Goal: Task Accomplishment & Management: Manage account settings

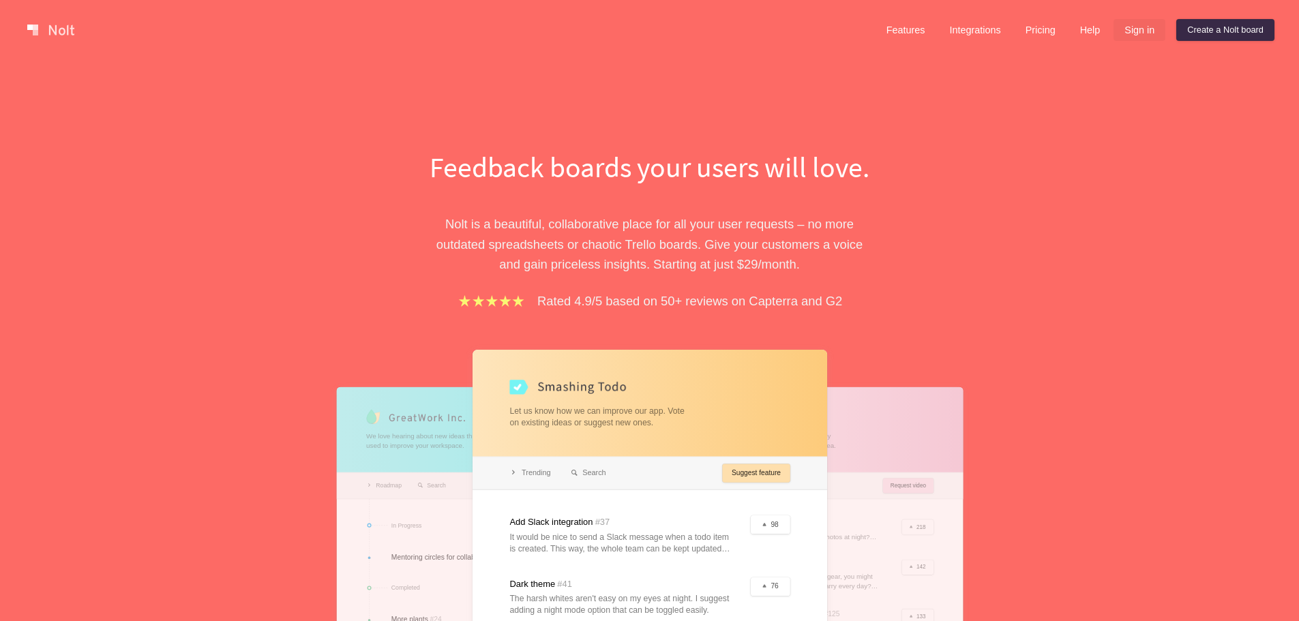
click at [1146, 33] on link "Sign in" at bounding box center [1140, 30] width 52 height 22
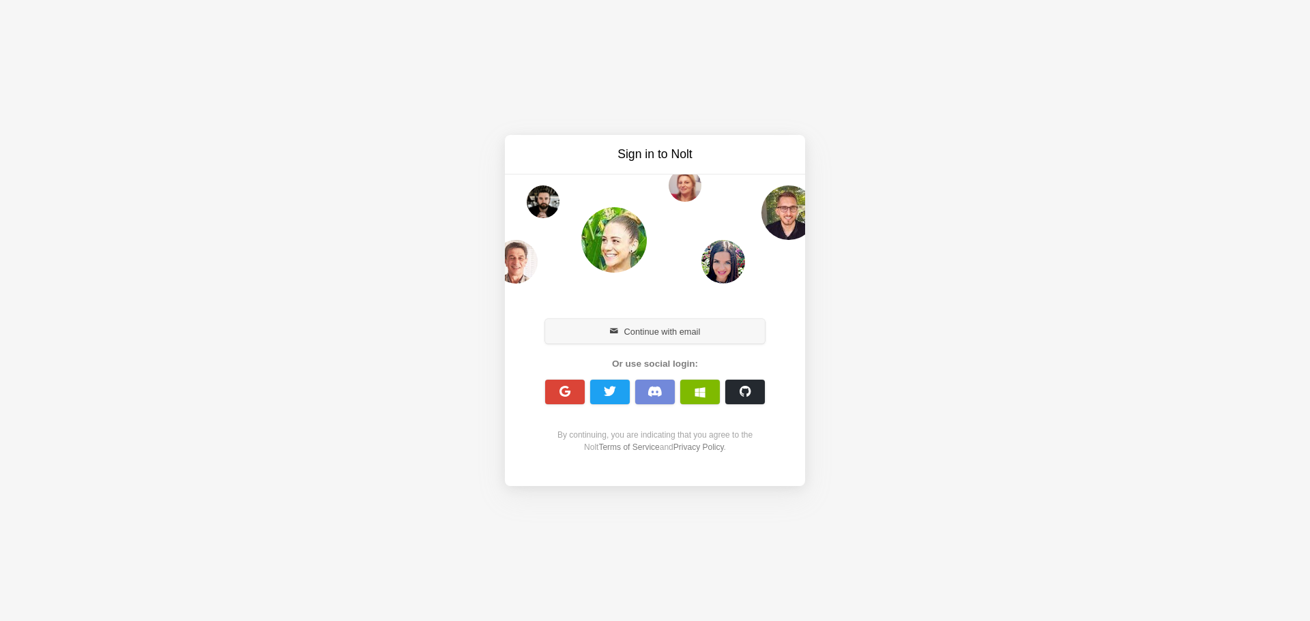
click at [628, 334] on button "Continue with email" at bounding box center [655, 331] width 220 height 25
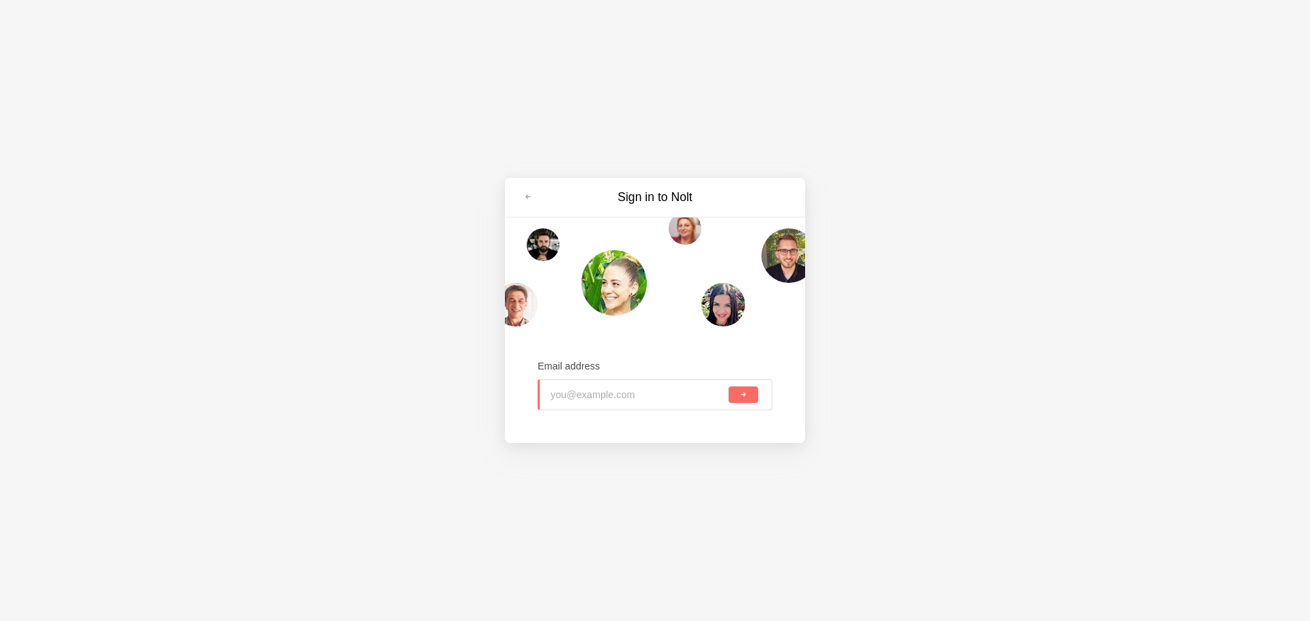
click at [276, 225] on div "Sign in to Nolt Email address" at bounding box center [655, 310] width 1310 height 621
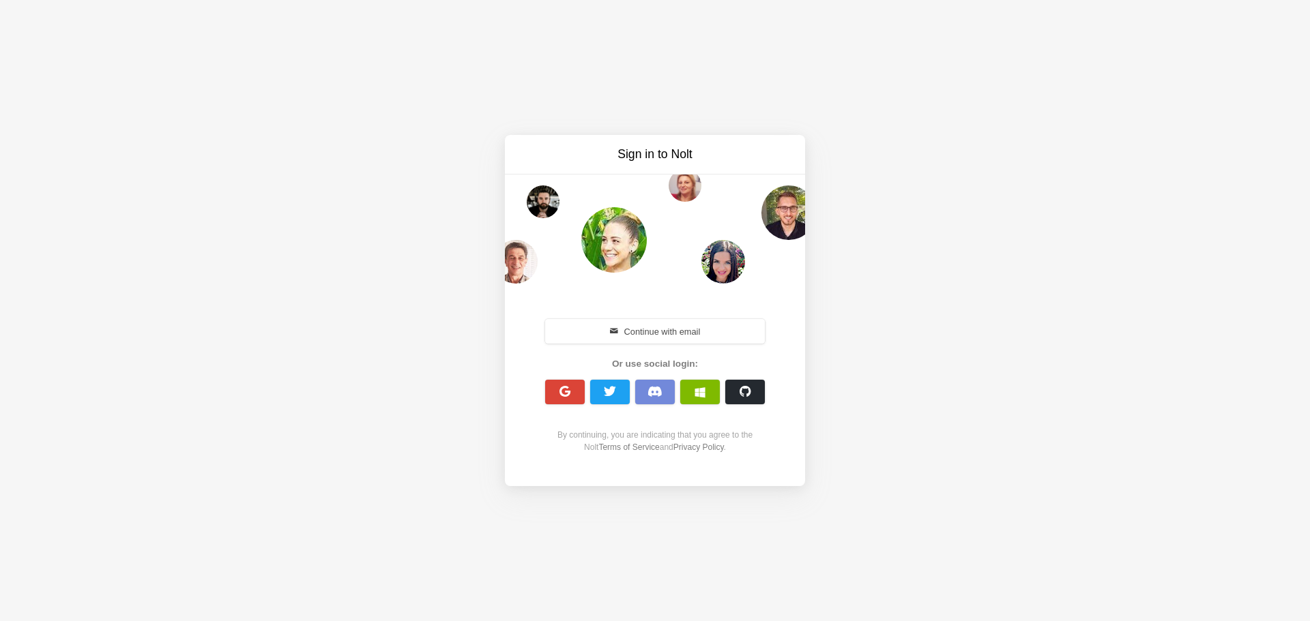
click at [617, 334] on button "Continue with email" at bounding box center [655, 331] width 220 height 25
